Goal: Transaction & Acquisition: Purchase product/service

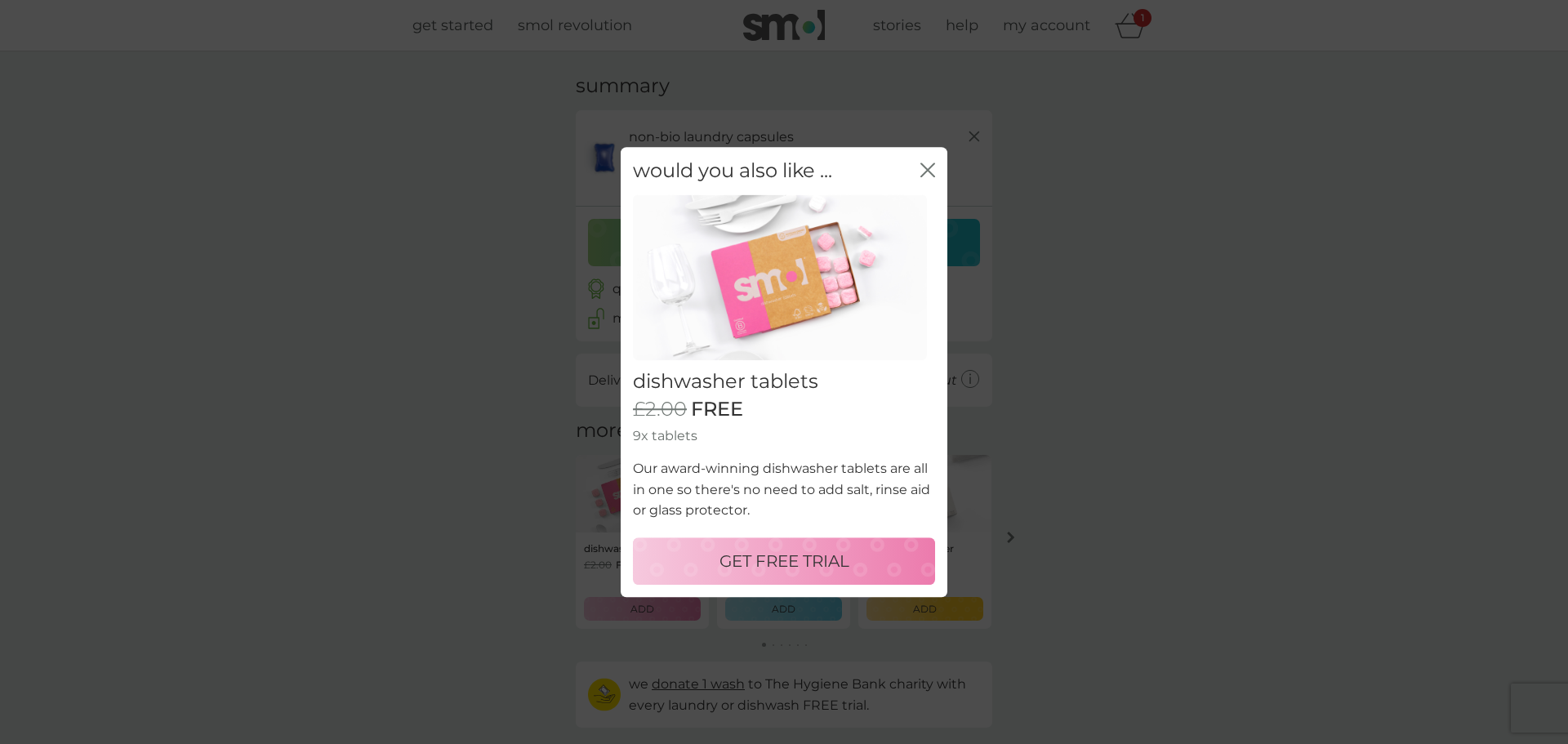
click at [840, 564] on p "GET FREE TRIAL" at bounding box center [784, 561] width 130 height 26
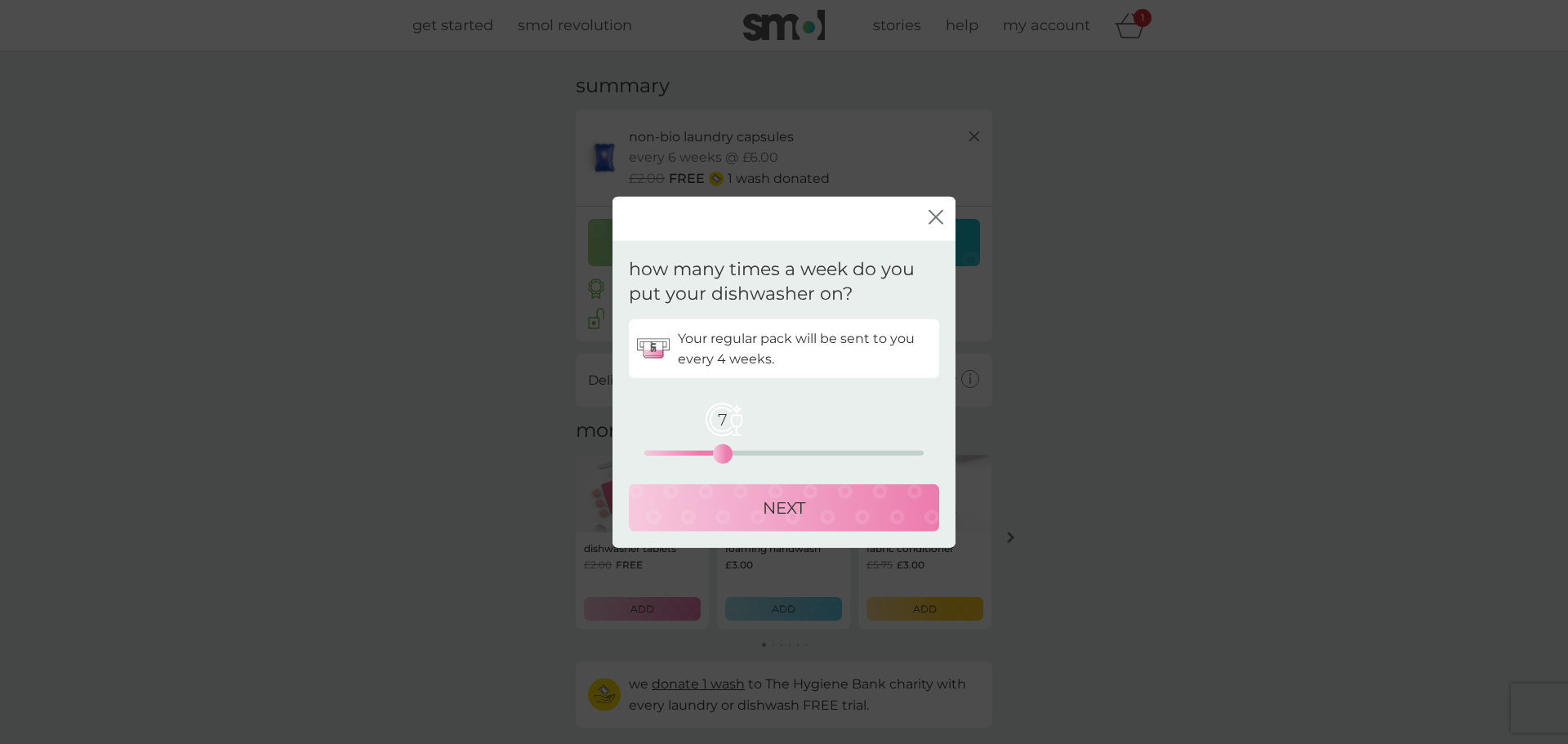
drag, startPoint x: 644, startPoint y: 456, endPoint x: 728, endPoint y: 451, distance: 84.1
click at [726, 451] on div "7" at bounding box center [722, 454] width 7 height 7
click at [745, 508] on div "NEXT" at bounding box center [784, 508] width 278 height 26
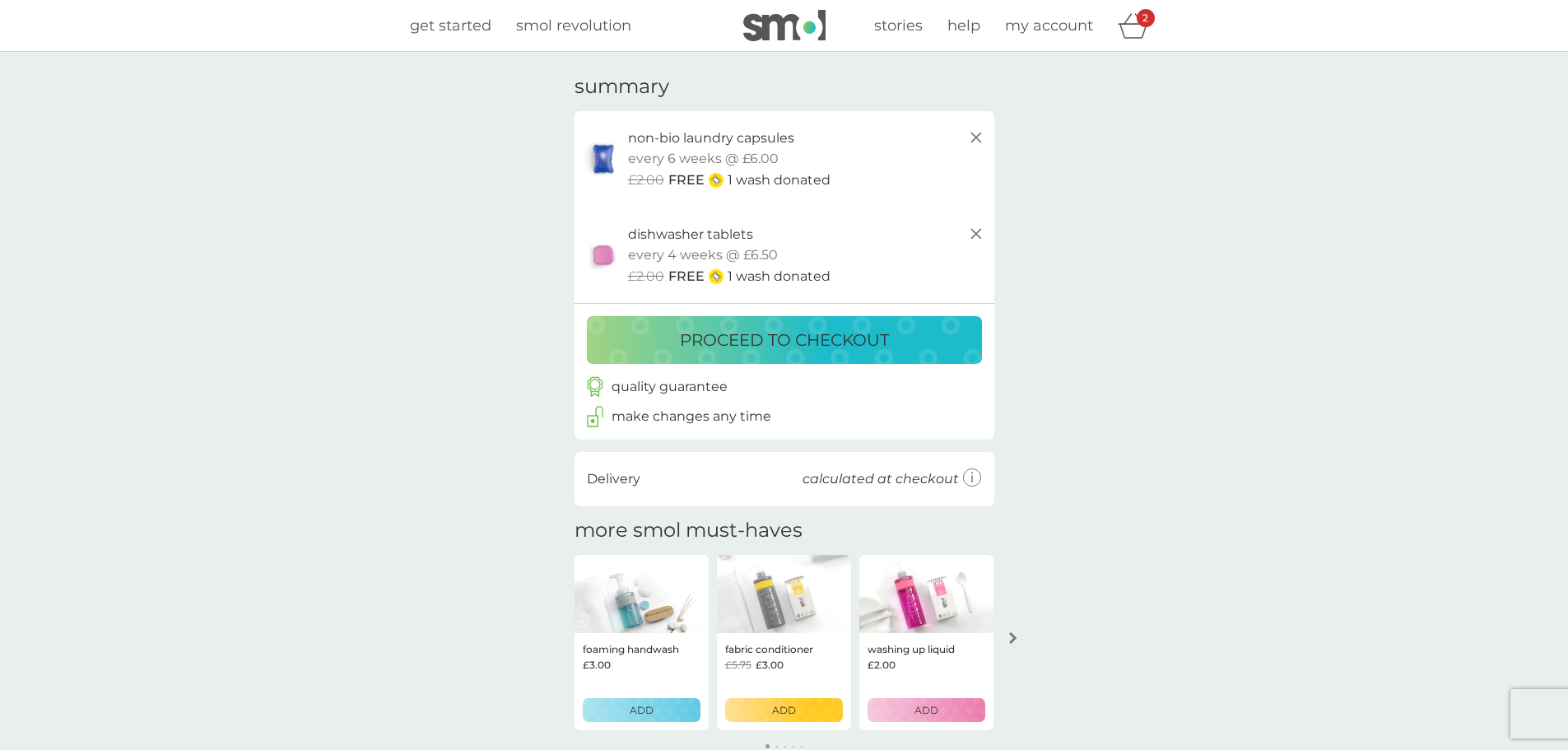
click at [877, 343] on p "proceed to checkout" at bounding box center [784, 340] width 209 height 26
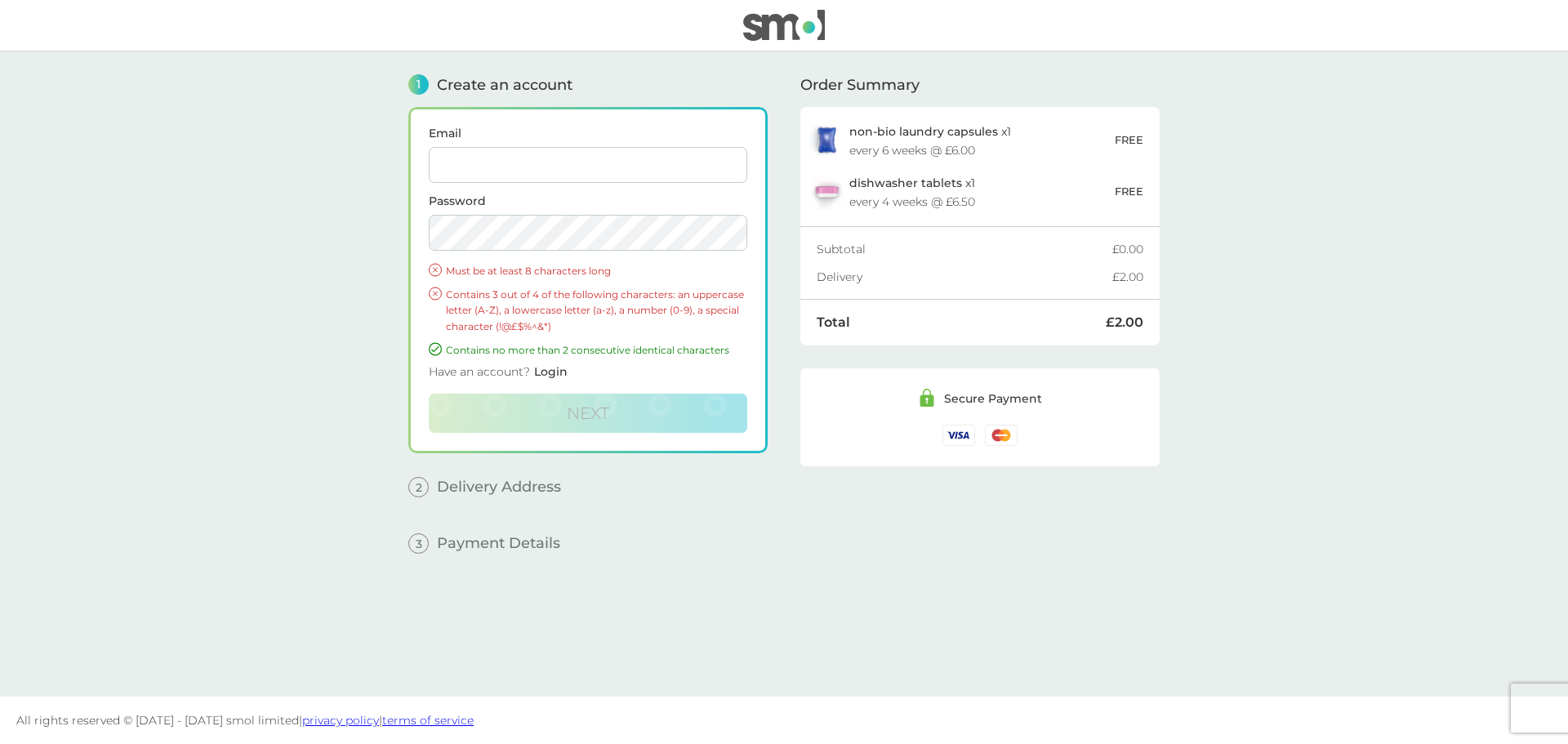
click at [553, 162] on input "Email" at bounding box center [588, 165] width 319 height 36
type input "[PERSON_NAME][EMAIL_ADDRESS][DOMAIN_NAME]"
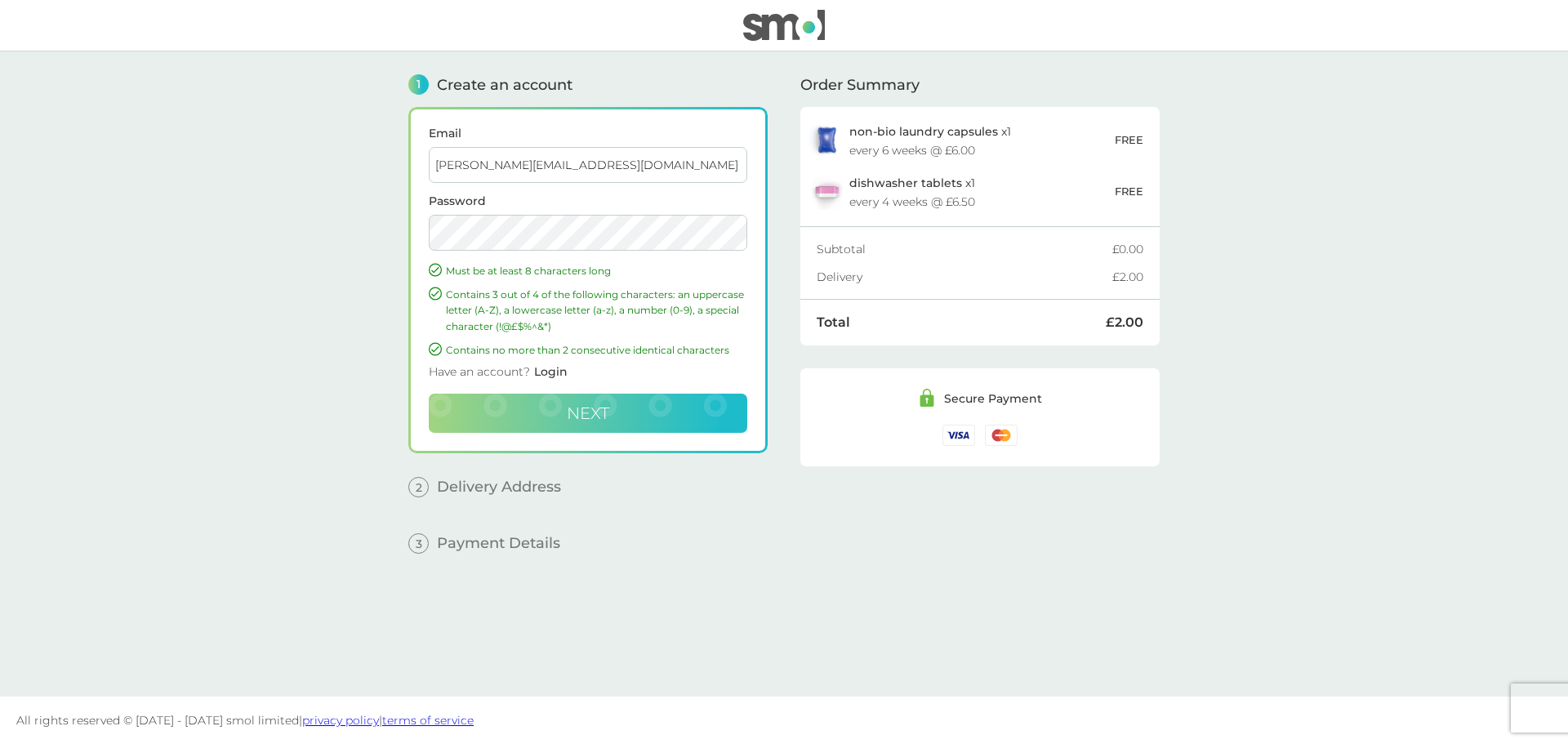
click at [648, 405] on button "Next" at bounding box center [588, 412] width 319 height 39
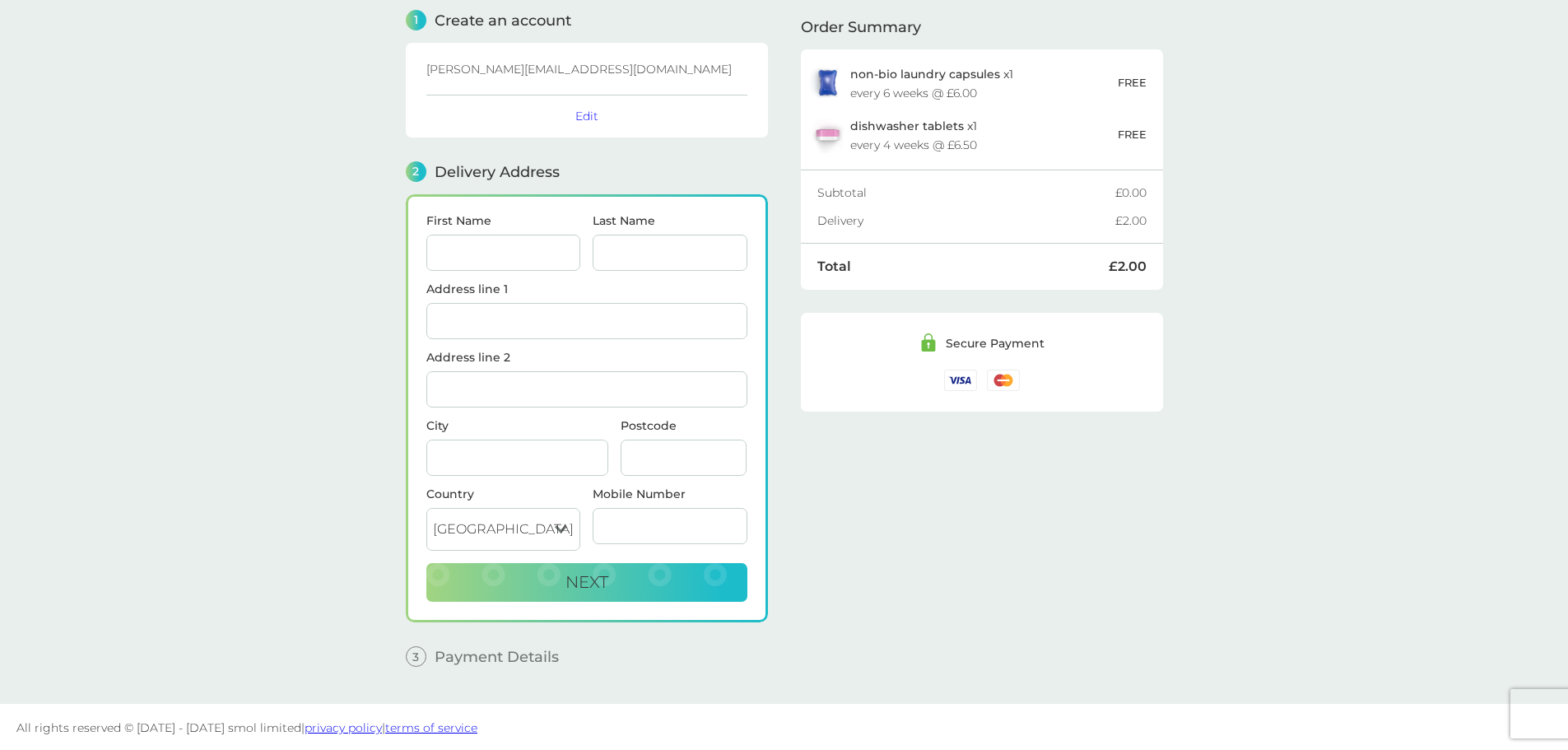
scroll to position [66, 0]
click at [530, 251] on input "First Name" at bounding box center [503, 251] width 155 height 36
type input "[PERSON_NAME]"
type input "14 St Brides Close"
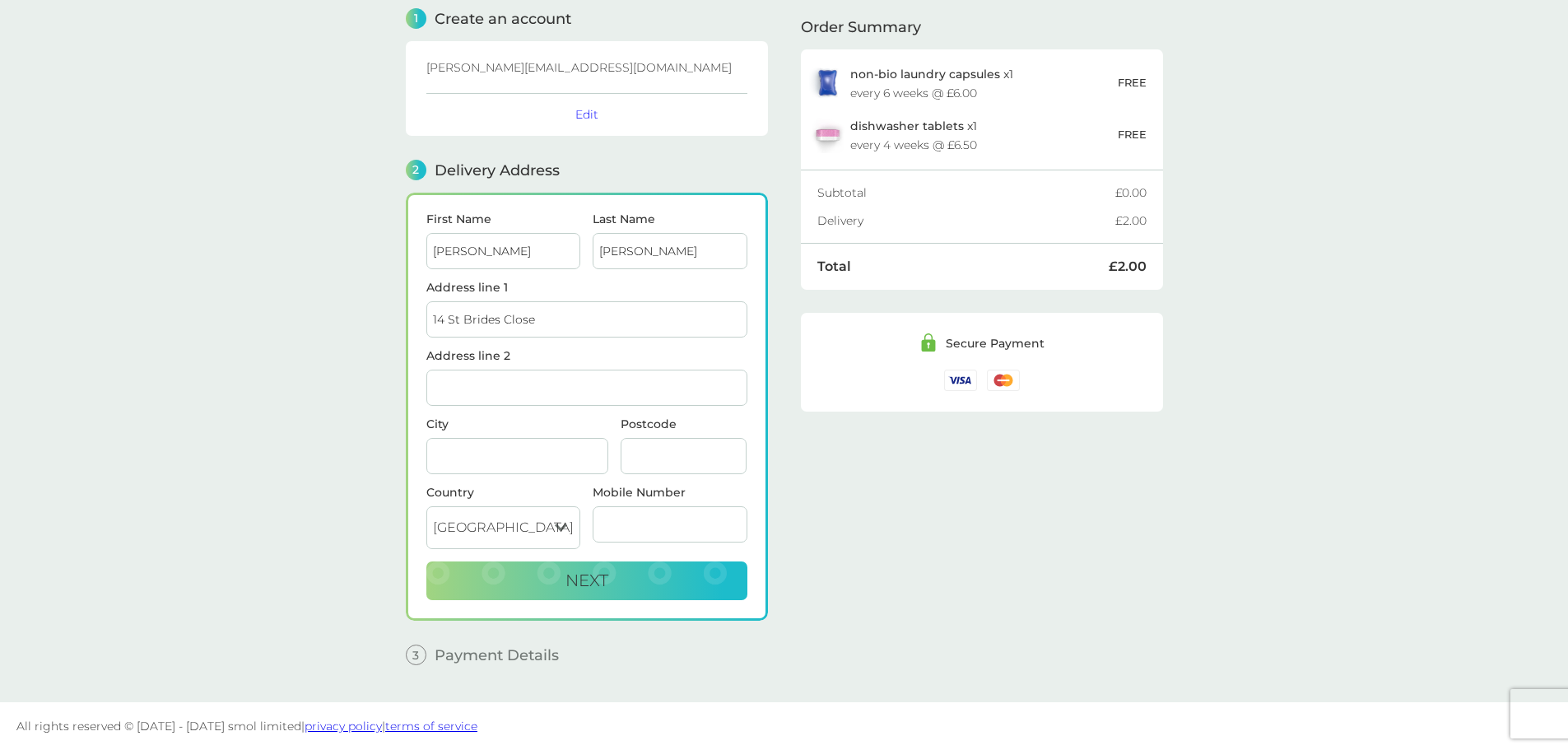
type input "[GEOGRAPHIC_DATA]"
type input "[PERSON_NAME][GEOGRAPHIC_DATA]"
type input "MK6 3EY"
type input "07904991639"
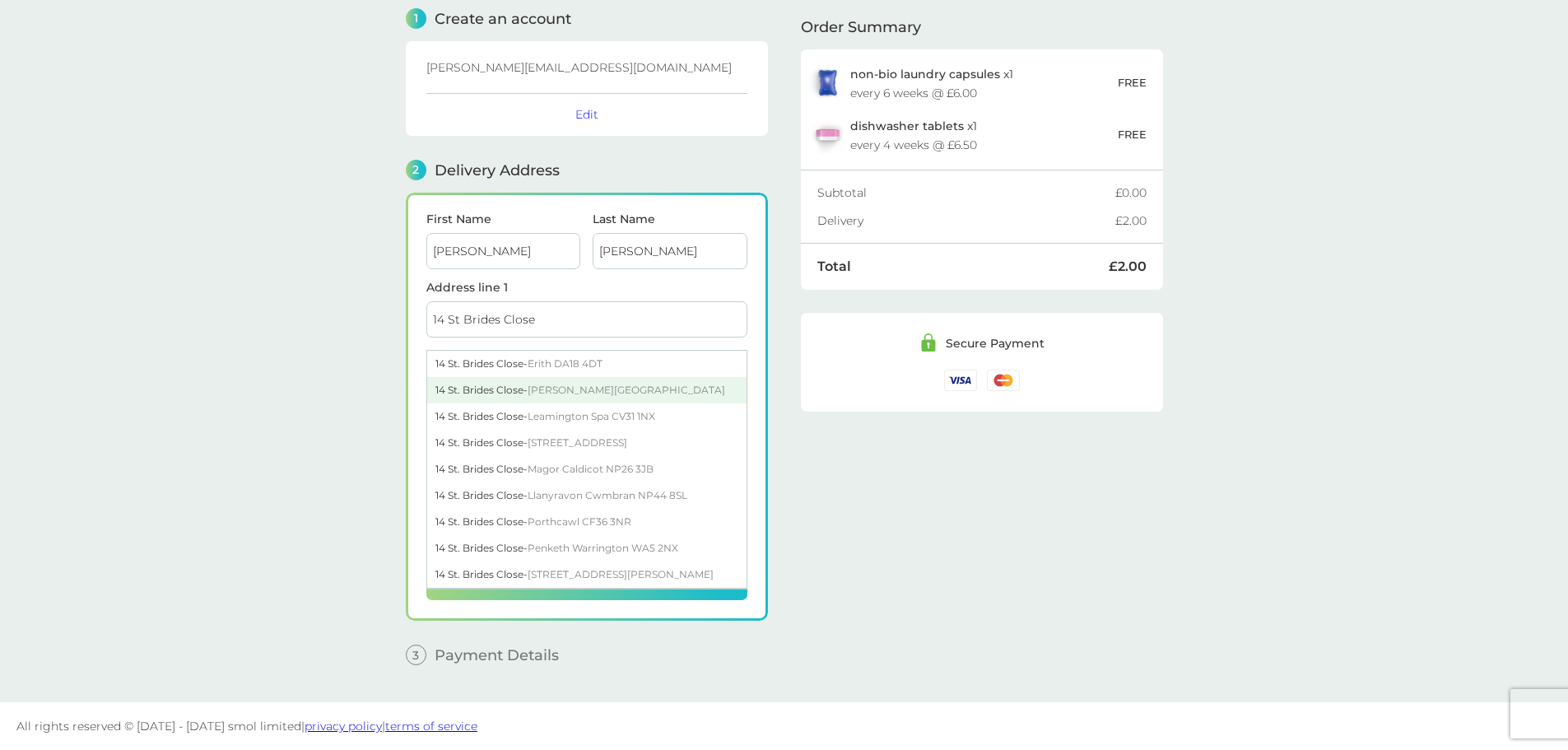
click at [519, 382] on div "[STREET_ADDRESS][PERSON_NAME]" at bounding box center [587, 390] width 320 height 26
type input "[STREET_ADDRESS]"
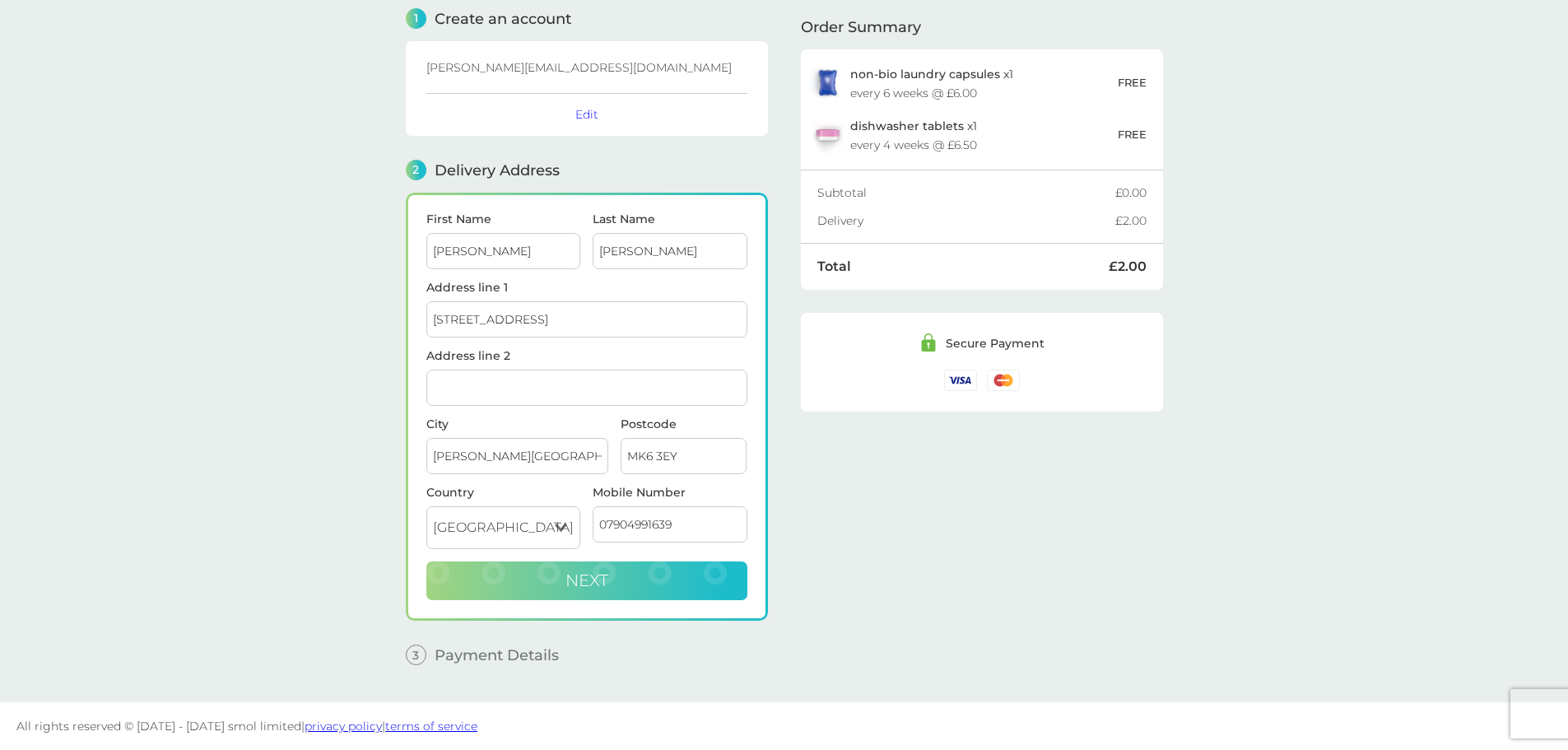
click at [694, 581] on button "Next" at bounding box center [587, 581] width 321 height 39
checkbox input "true"
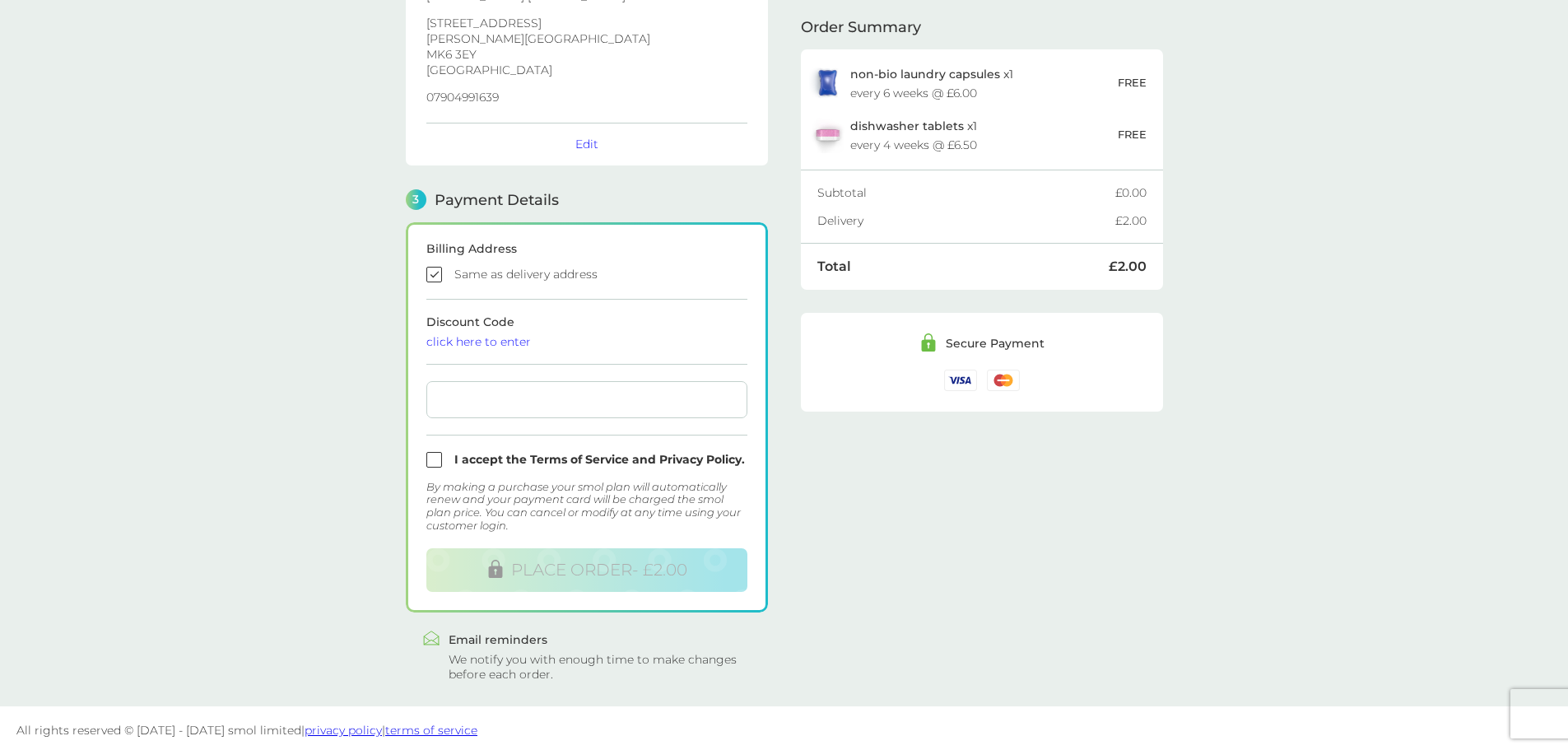
scroll to position [294, 0]
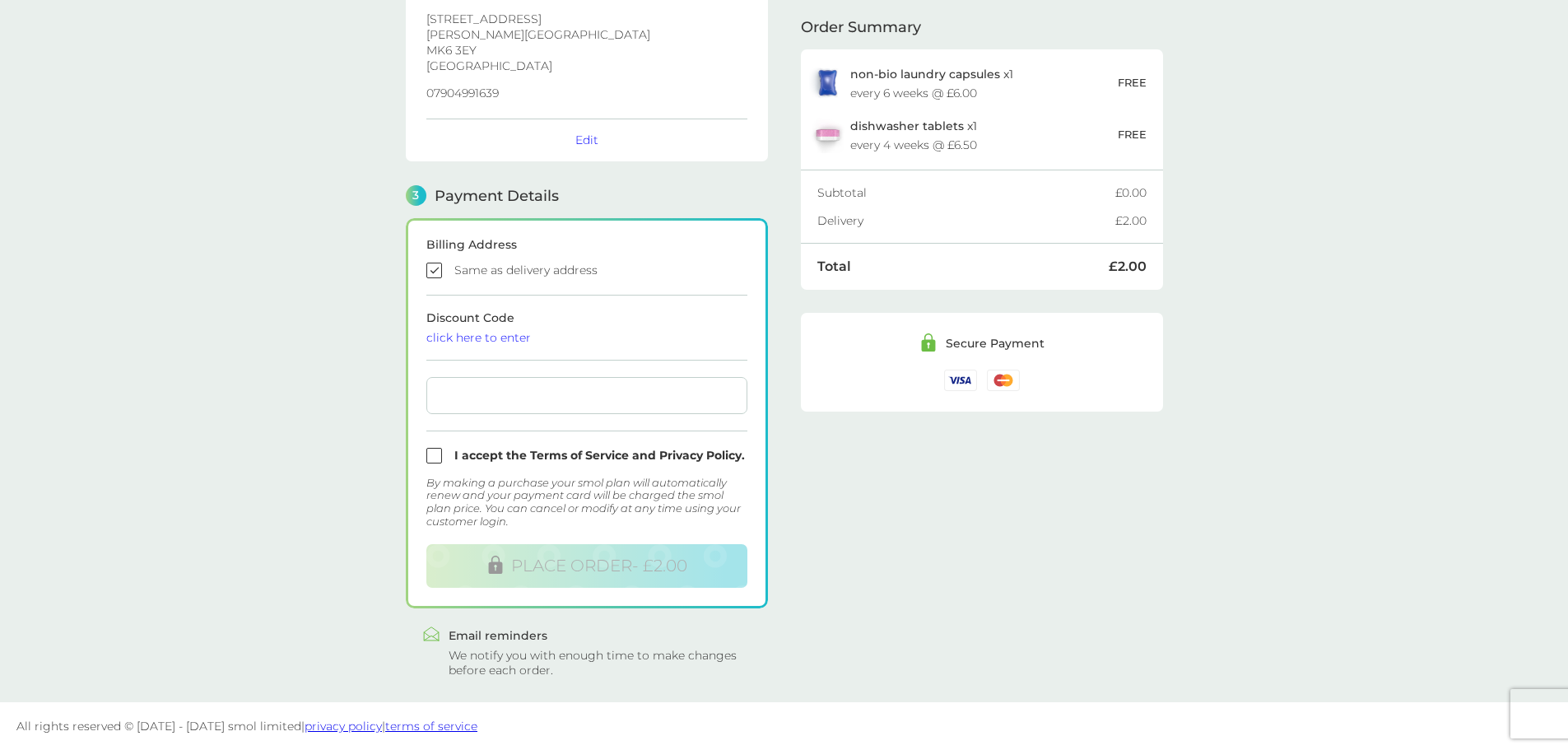
click at [432, 459] on input "checkbox" at bounding box center [587, 456] width 321 height 16
checkbox input "true"
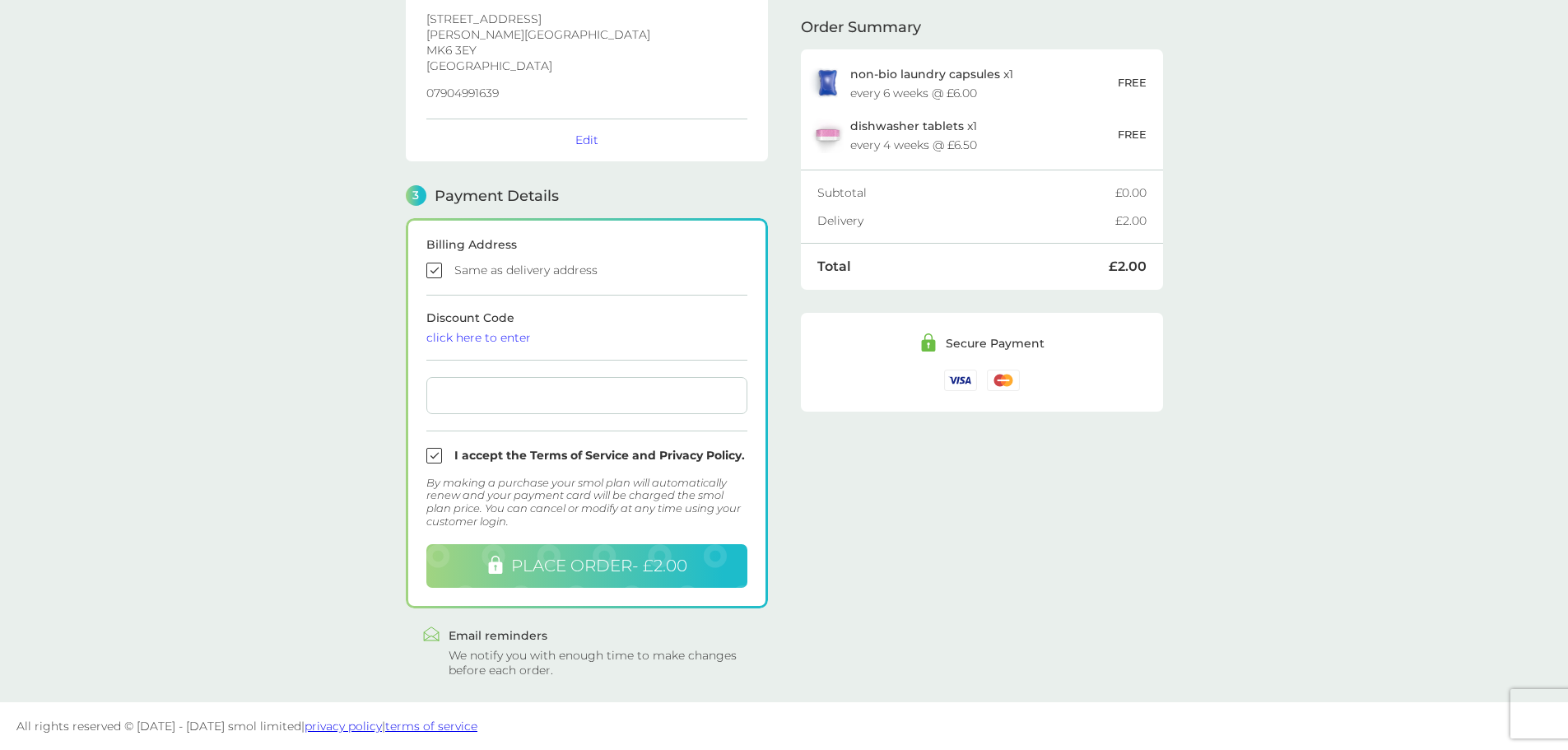
click at [596, 568] on span "PLACE ORDER - £2.00" at bounding box center [599, 565] width 176 height 20
